Goal: Transaction & Acquisition: Purchase product/service

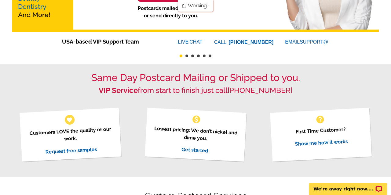
scroll to position [132, 0]
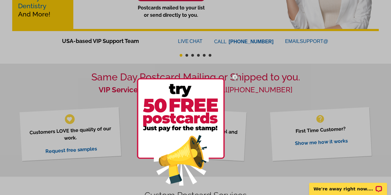
click at [235, 75] on img at bounding box center [235, 77] width 18 height 18
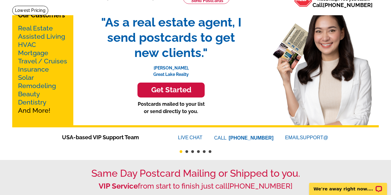
scroll to position [25, 0]
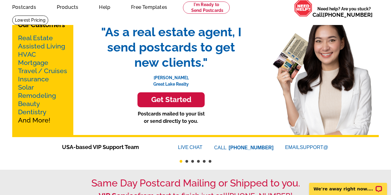
click at [189, 101] on h3 "Get Started" at bounding box center [171, 100] width 52 height 9
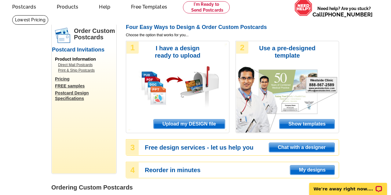
scroll to position [27, 0]
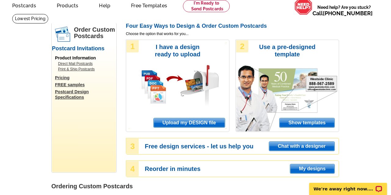
click at [214, 127] on link "Upload my DESIGN file" at bounding box center [189, 123] width 72 height 10
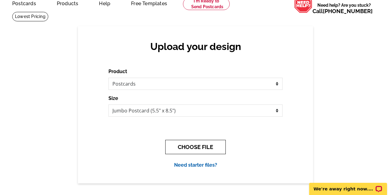
click at [199, 144] on button "CHOOSE FILE" at bounding box center [195, 147] width 60 height 14
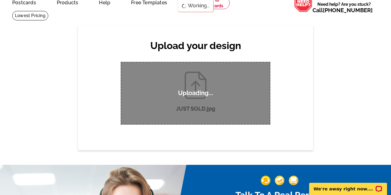
scroll to position [27, 0]
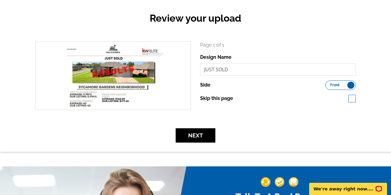
scroll to position [67, 0]
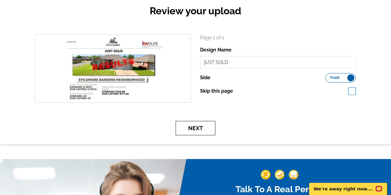
click at [194, 126] on button "Next" at bounding box center [196, 128] width 40 height 14
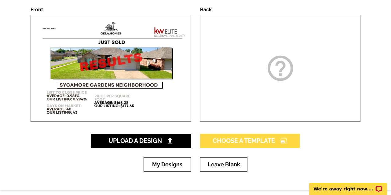
scroll to position [102, 0]
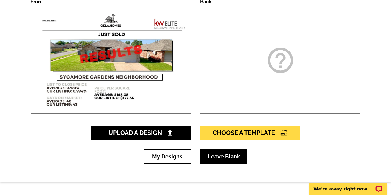
click at [225, 158] on link "Leave Blank" at bounding box center [223, 157] width 47 height 14
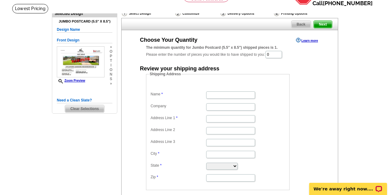
scroll to position [37, 0]
drag, startPoint x: 275, startPoint y: 54, endPoint x: 268, endPoint y: 55, distance: 6.8
click at [268, 55] on input "0" at bounding box center [273, 54] width 16 height 7
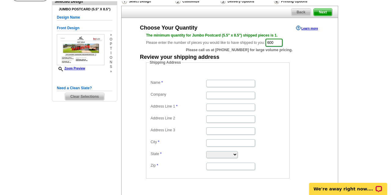
scroll to position [50, 0]
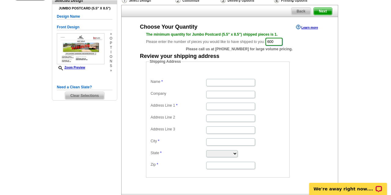
type input "600"
type input "Colby Combs"
click at [220, 98] on dd at bounding box center [217, 93] width 137 height 9
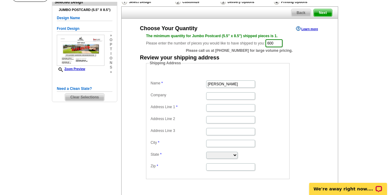
scroll to position [51, 0]
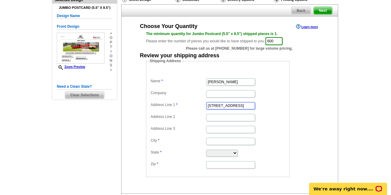
type input "321 E Twelve Oaks Terr"
drag, startPoint x: 214, startPoint y: 106, endPoint x: 213, endPoint y: 142, distance: 36.1
type input "Mustang"
click at [219, 156] on dd "Alabama Alaska Arizona Arkansas California Colorado Connecticut District of Col…" at bounding box center [217, 152] width 137 height 9
select select "OK"
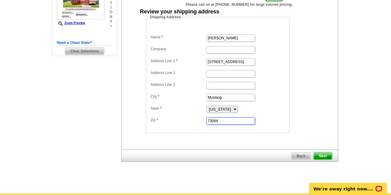
scroll to position [96, 0]
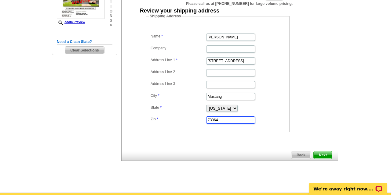
type input "73064"
click at [319, 149] on div "Back Next" at bounding box center [229, 155] width 217 height 12
click at [320, 152] on span "Next" at bounding box center [323, 155] width 18 height 7
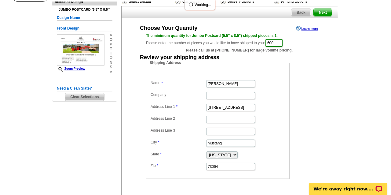
scroll to position [48, 0]
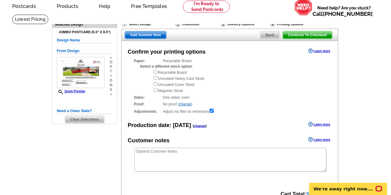
scroll to position [27, 0]
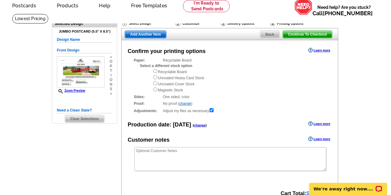
click at [155, 88] on input "radio" at bounding box center [155, 90] width 4 height 4
radio input "true"
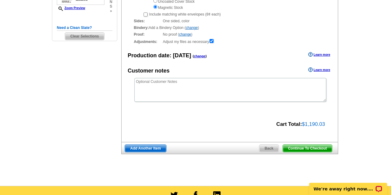
scroll to position [119, 0]
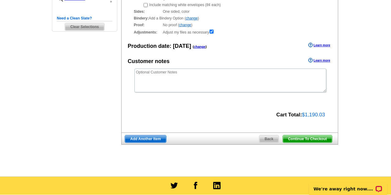
click at [297, 136] on span "Continue To Checkout" at bounding box center [307, 139] width 49 height 7
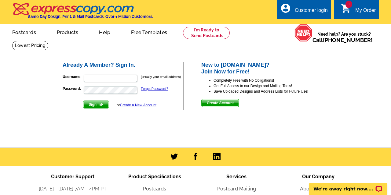
click at [129, 105] on link "Create a New Account" at bounding box center [138, 105] width 36 height 4
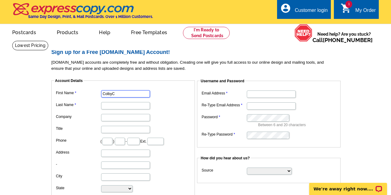
type input "Colby"
type input "[PERSON_NAME]"
click at [149, 123] on dl "First Name [PERSON_NAME] Last Name [PERSON_NAME] Company Title Phone ( ) - Ext.…" at bounding box center [122, 153] width 137 height 128
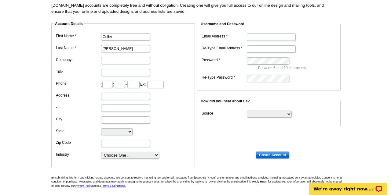
scroll to position [60, 0]
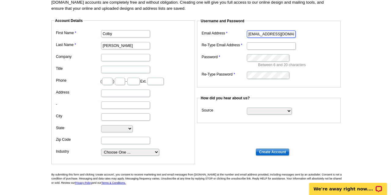
type input "[EMAIL_ADDRESS][DOMAIN_NAME]"
click at [269, 150] on input "Create Account" at bounding box center [273, 152] width 34 height 7
